Goal: Transaction & Acquisition: Book appointment/travel/reservation

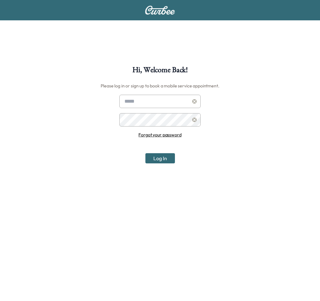
type input "**********"
click at [169, 160] on button "Log In" at bounding box center [160, 158] width 30 height 10
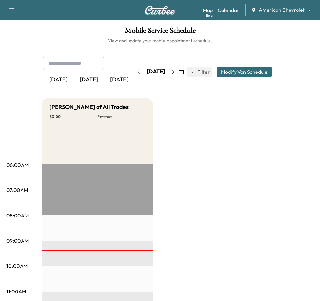
click at [291, 12] on body "Book New Appointment Support Log Out Map Beta Calendar American Chevrolet *****…" at bounding box center [160, 150] width 320 height 301
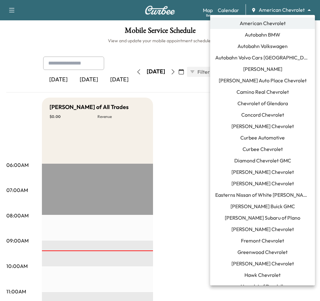
scroll to position [432, 0]
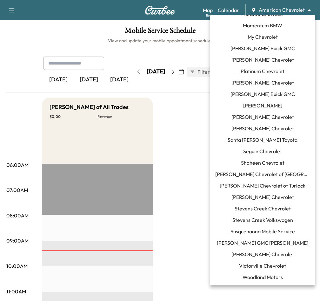
click at [257, 241] on span "[PERSON_NAME] GMC [PERSON_NAME]" at bounding box center [262, 243] width 91 height 8
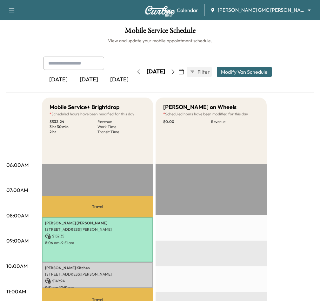
click at [13, 12] on icon "button" at bounding box center [12, 10] width 8 height 8
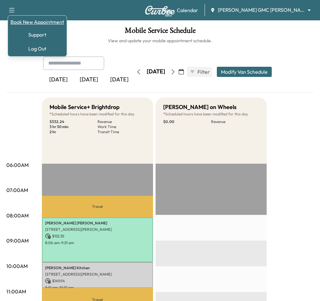
click at [21, 20] on link "Book New Appointment" at bounding box center [37, 22] width 54 height 8
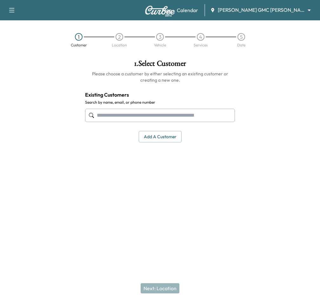
click at [154, 112] on input "text" at bounding box center [160, 115] width 150 height 13
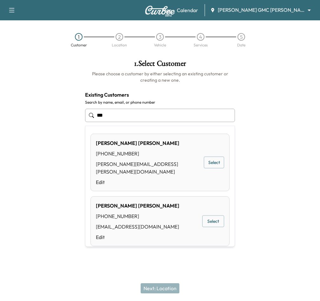
click at [135, 150] on div "(412) 860-5148" at bounding box center [148, 154] width 105 height 8
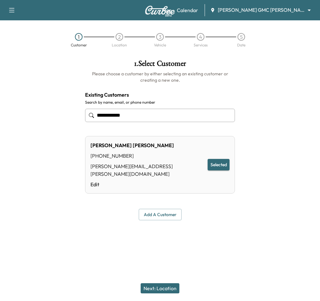
type input "**********"
click at [159, 290] on button "Next: Location" at bounding box center [160, 288] width 39 height 10
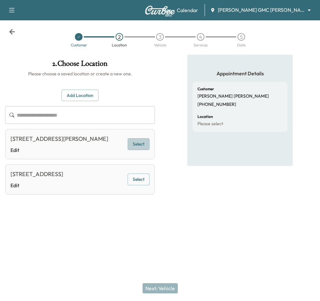
click at [136, 140] on button "Select" at bounding box center [139, 144] width 22 height 12
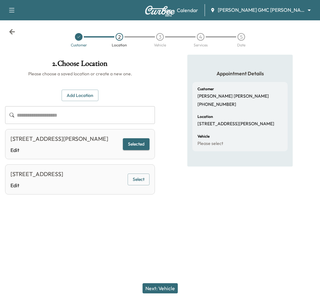
click at [162, 291] on button "Next: Vehicle" at bounding box center [160, 288] width 35 height 10
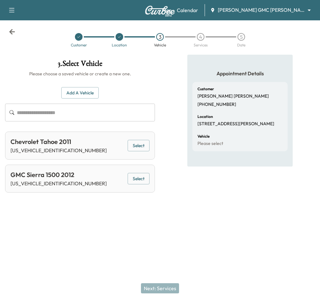
click at [138, 145] on button "Select" at bounding box center [139, 146] width 22 height 12
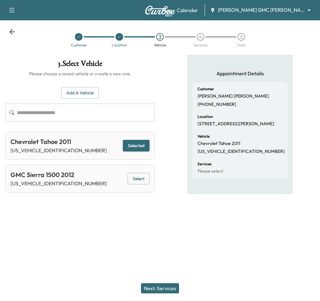
click at [158, 291] on button "Next: Services" at bounding box center [160, 288] width 38 height 10
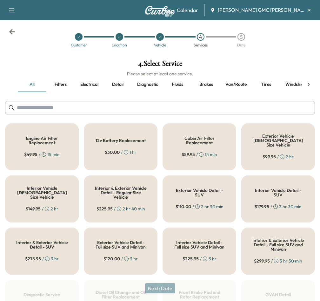
click at [147, 89] on button "Diagnostic" at bounding box center [147, 84] width 31 height 15
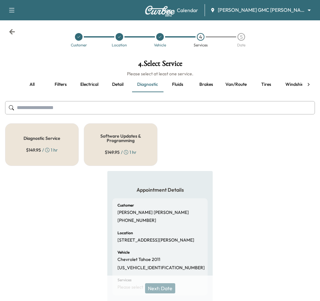
click at [116, 145] on div "Software Updates & Programming $ 149.95 / 1 hr" at bounding box center [121, 144] width 74 height 43
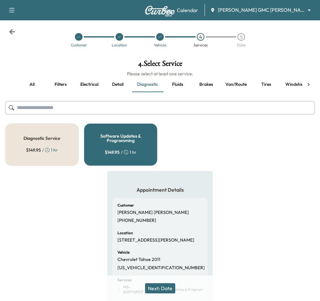
click at [51, 147] on div "$ 149.95 / 1 hr" at bounding box center [42, 150] width 32 height 6
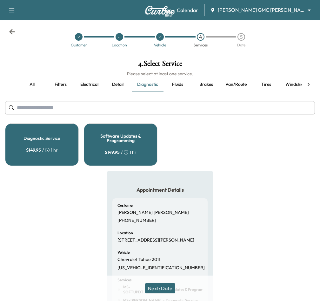
click at [134, 145] on div "Software Updates & Programming $ 149.95 / 1 hr" at bounding box center [121, 144] width 74 height 43
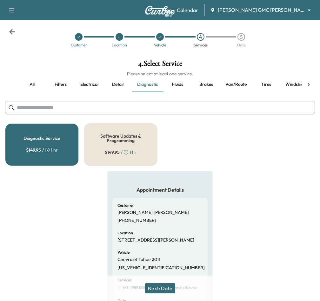
click at [63, 146] on div "Diagnostic Service $ 149.95 / 1 hr" at bounding box center [42, 144] width 74 height 43
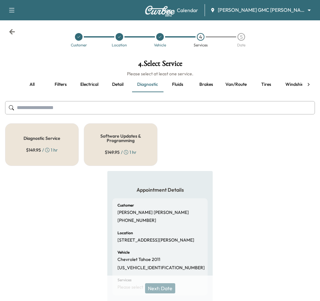
click at [120, 138] on h5 "Software Updates & Programming" at bounding box center [120, 138] width 53 height 9
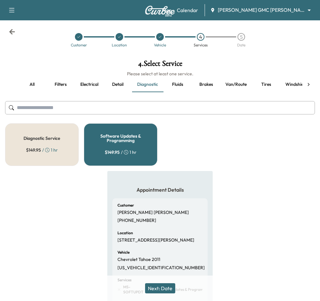
click at [153, 287] on button "Next: Date" at bounding box center [160, 288] width 30 height 10
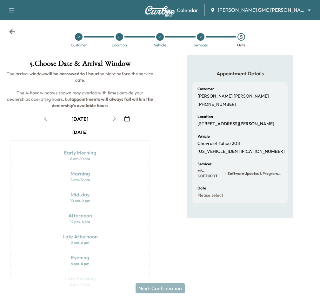
click at [126, 118] on icon "button" at bounding box center [126, 118] width 5 height 5
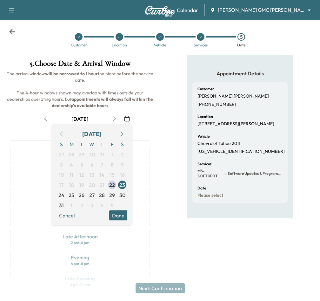
click at [120, 135] on icon "button" at bounding box center [121, 133] width 5 height 5
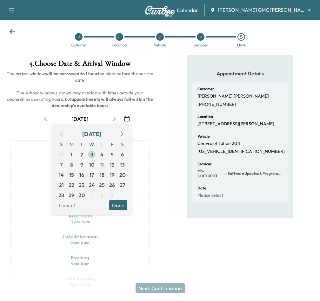
click at [93, 156] on span "3" at bounding box center [92, 154] width 10 height 10
click at [146, 120] on div "September 3" at bounding box center [80, 119] width 150 height 10
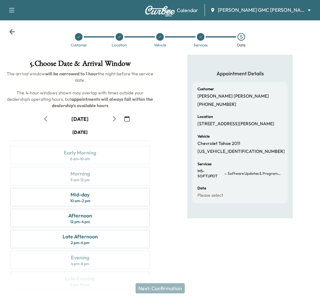
click at [115, 120] on icon "button" at bounding box center [114, 118] width 5 height 5
